Goal: Task Accomplishment & Management: Use online tool/utility

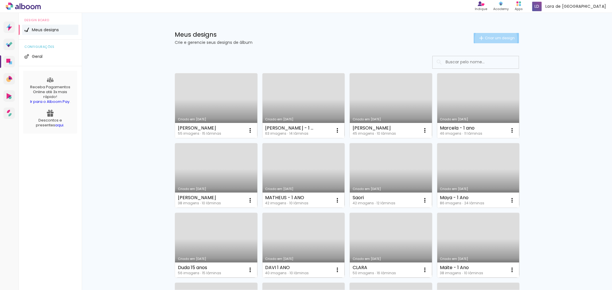
click at [493, 39] on span "Criar um design" at bounding box center [500, 38] width 30 height 4
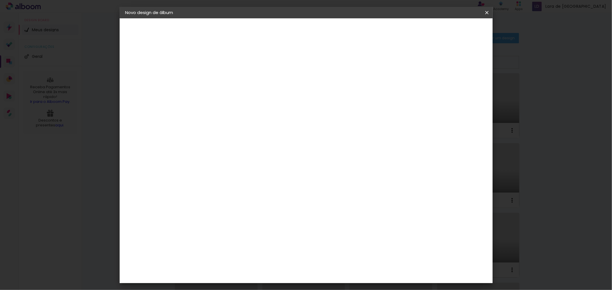
click at [219, 75] on input at bounding box center [219, 77] width 0 height 9
type input "FLÁVIA"
type paper-input "FLÁVIA"
click at [0, 0] on slot "Avançar" at bounding box center [0, 0] width 0 height 0
click at [263, 111] on input at bounding box center [234, 109] width 58 height 7
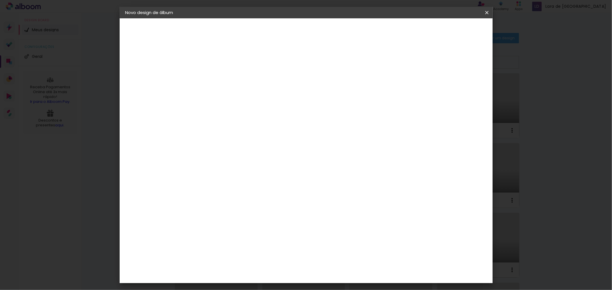
type input "MAST"
type paper-input "MAST"
click at [242, 129] on div "Albumaster" at bounding box center [228, 129] width 27 height 5
click at [0, 0] on slot "Avançar" at bounding box center [0, 0] width 0 height 0
click at [258, 135] on span "20 × 25" at bounding box center [244, 142] width 27 height 15
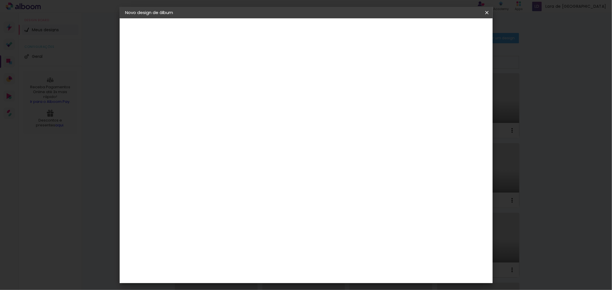
click at [0, 0] on slot "Avançar" at bounding box center [0, 0] width 0 height 0
click at [450, 32] on span "Iniciar design" at bounding box center [437, 30] width 26 height 4
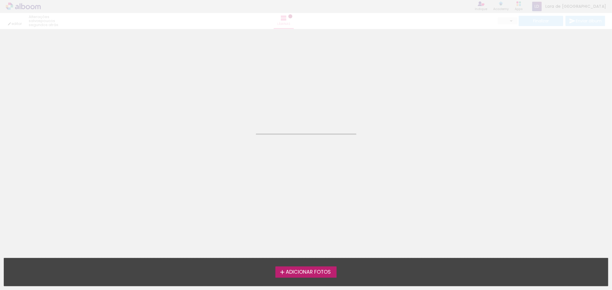
click at [309, 274] on span "Adicionar Fotos" at bounding box center [308, 272] width 45 height 5
click at [0, 0] on input "file" at bounding box center [0, 0] width 0 height 0
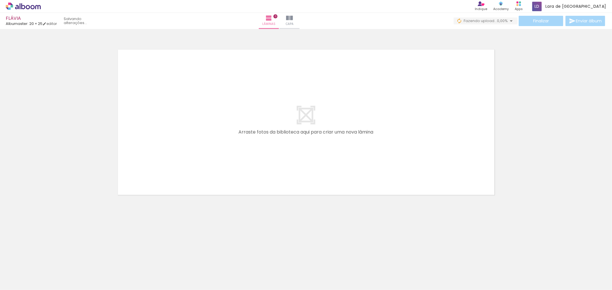
click at [48, 262] on iron-icon at bounding box center [45, 259] width 6 height 6
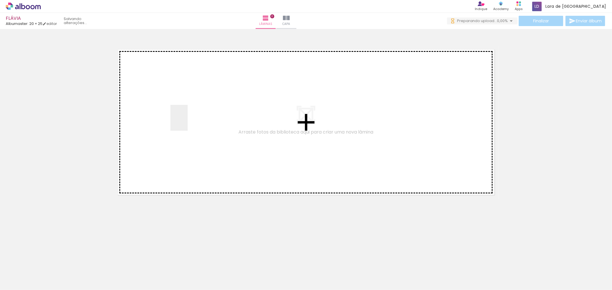
drag, startPoint x: 59, startPoint y: 271, endPoint x: 177, endPoint y: 125, distance: 187.8
click at [180, 125] on quentale-workspace at bounding box center [306, 145] width 612 height 290
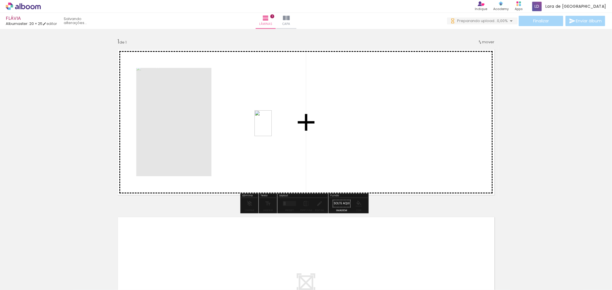
drag, startPoint x: 93, startPoint y: 271, endPoint x: 272, endPoint y: 128, distance: 229.0
click at [272, 128] on quentale-workspace at bounding box center [306, 145] width 612 height 290
drag, startPoint x: 118, startPoint y: 277, endPoint x: 322, endPoint y: 140, distance: 246.0
click at [322, 140] on quentale-workspace at bounding box center [306, 145] width 612 height 290
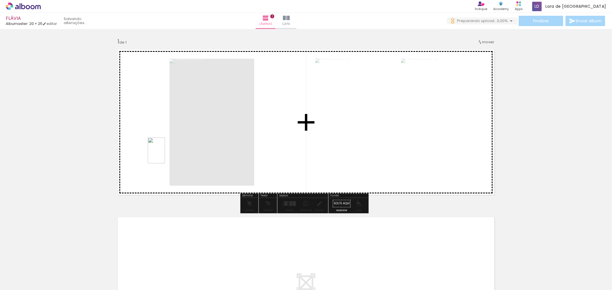
drag, startPoint x: 154, startPoint y: 269, endPoint x: 175, endPoint y: 144, distance: 127.1
click at [175, 144] on quentale-workspace at bounding box center [306, 145] width 612 height 290
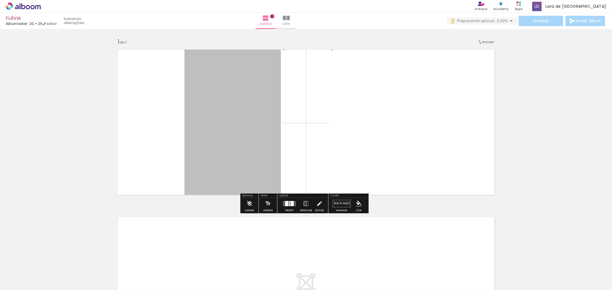
click at [291, 205] on div at bounding box center [292, 203] width 3 height 5
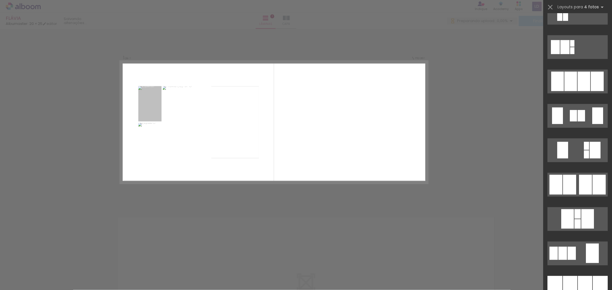
scroll to position [542, 0]
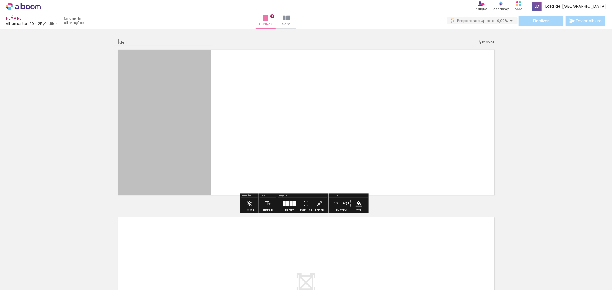
scroll to position [0, 100]
click at [164, 111] on quentale-photo at bounding box center [162, 122] width 97 height 153
click at [415, 123] on quentale-photo at bounding box center [449, 122] width 97 height 153
click at [424, 104] on quentale-photo at bounding box center [449, 122] width 97 height 153
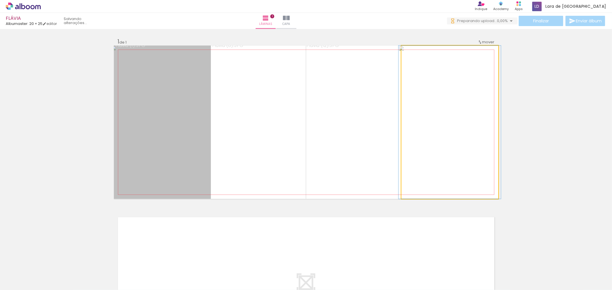
drag, startPoint x: 424, startPoint y: 104, endPoint x: 397, endPoint y: 101, distance: 27.5
click at [423, 104] on quentale-photo at bounding box center [449, 122] width 97 height 153
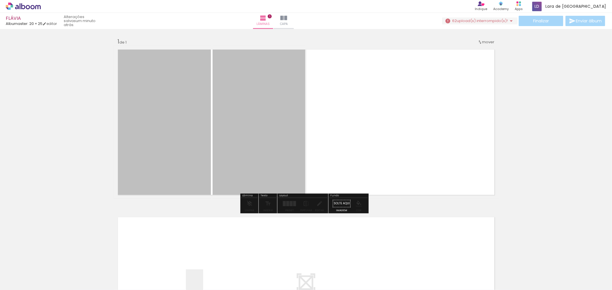
drag, startPoint x: 185, startPoint y: 285, endPoint x: 202, endPoint y: 288, distance: 17.2
click at [47, 287] on iron-horizontal-list at bounding box center [41, 272] width 11 height 36
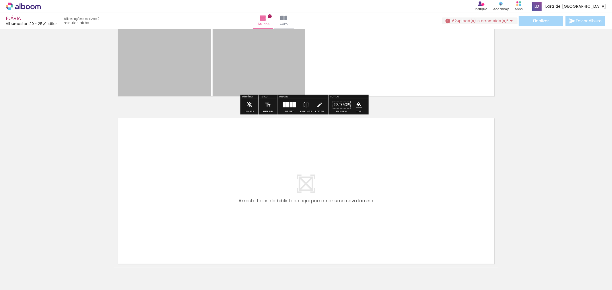
scroll to position [133, 0]
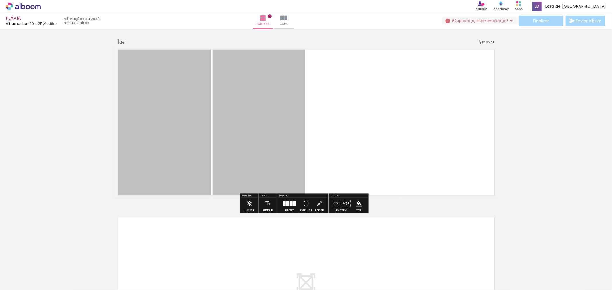
click at [473, 21] on span "upload(s) interrompido(s)!" at bounding box center [482, 20] width 51 height 5
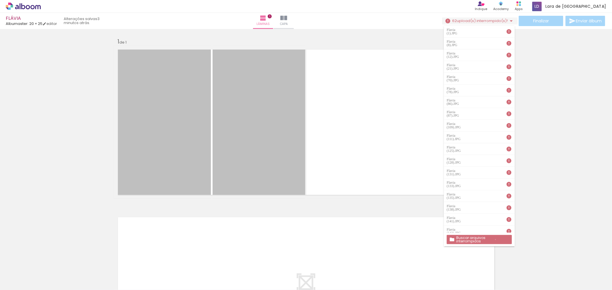
click at [0, 0] on slot "Buscar arquivos interrompidos" at bounding box center [0, 0] width 0 height 0
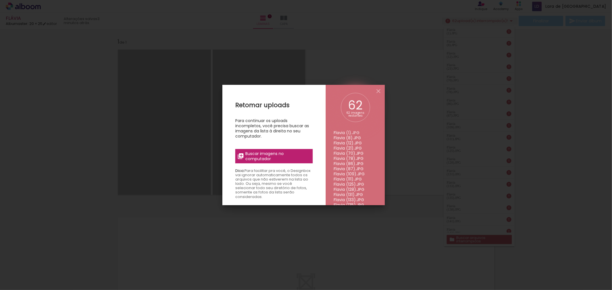
click at [304, 157] on span "Buscar imagens no computador" at bounding box center [277, 156] width 64 height 10
click at [0, 0] on input "file" at bounding box center [0, 0] width 0 height 0
drag, startPoint x: 377, startPoint y: 91, endPoint x: 431, endPoint y: 81, distance: 55.4
click at [377, 91] on iron-icon at bounding box center [378, 91] width 7 height 7
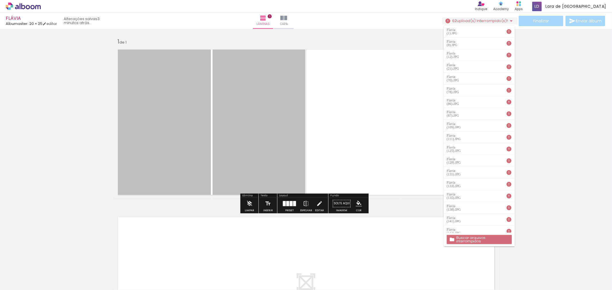
click at [523, 52] on div "Inserir lâmina 1 de 1" at bounding box center [306, 199] width 612 height 336
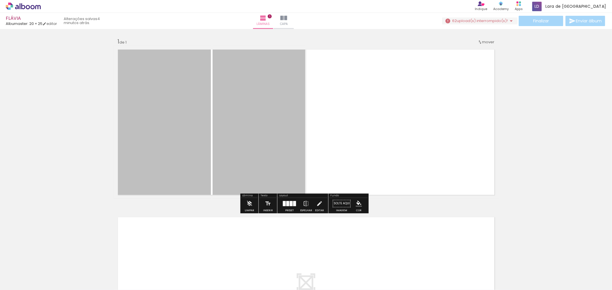
click at [51, 269] on div at bounding box center [57, 271] width 19 height 28
drag, startPoint x: 46, startPoint y: 260, endPoint x: 362, endPoint y: 26, distance: 393.3
click at [46, 260] on iron-icon at bounding box center [45, 259] width 6 height 6
drag, startPoint x: 47, startPoint y: 260, endPoint x: 359, endPoint y: 28, distance: 388.7
click at [47, 260] on iron-icon at bounding box center [45, 259] width 6 height 6
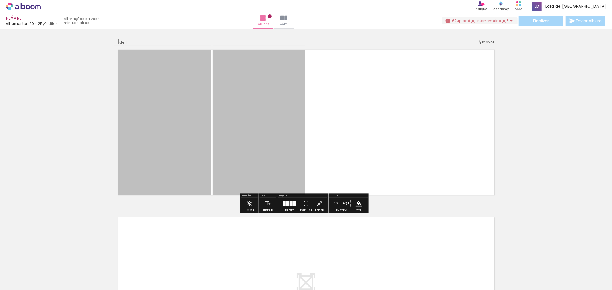
click at [50, 261] on div at bounding box center [57, 271] width 19 height 28
click at [48, 261] on iron-icon at bounding box center [45, 259] width 6 height 6
drag, startPoint x: 46, startPoint y: 262, endPoint x: 358, endPoint y: 27, distance: 389.9
click at [46, 261] on iron-icon at bounding box center [45, 259] width 6 height 6
click at [489, 11] on div "› Editor de álbum Indique Indique e ganhe Conteúdo que inspira Academy Produtos…" at bounding box center [306, 6] width 612 height 13
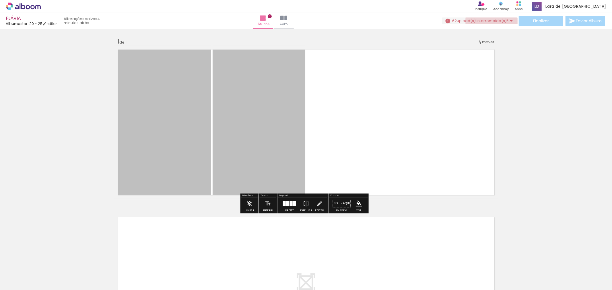
click at [491, 21] on span "upload(s) interrompido(s)!" at bounding box center [482, 20] width 51 height 5
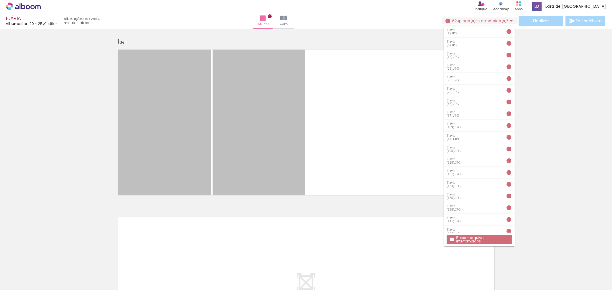
click at [510, 21] on iron-icon at bounding box center [511, 21] width 7 height 7
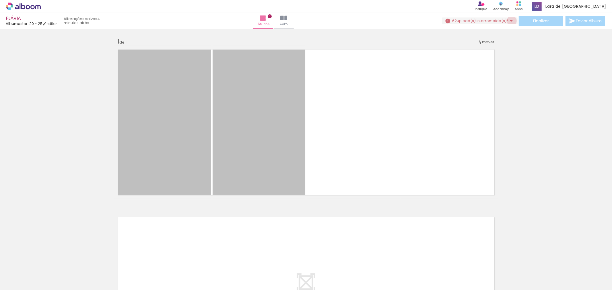
click at [510, 20] on iron-icon at bounding box center [511, 21] width 7 height 7
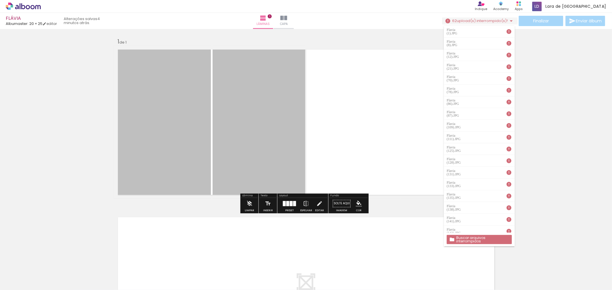
click at [49, 280] on quentale-thumb at bounding box center [57, 270] width 32 height 33
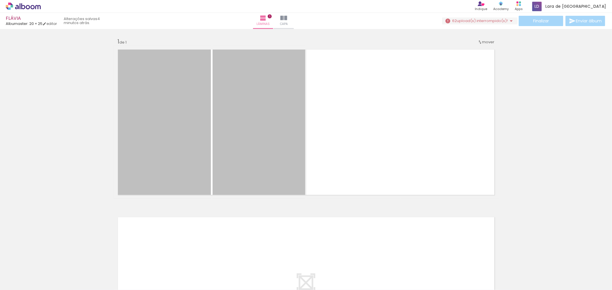
scroll to position [0, 1429]
click at [47, 275] on iron-horizontal-list at bounding box center [41, 272] width 11 height 36
click at [47, 269] on iron-horizontal-list at bounding box center [41, 272] width 11 height 36
click at [47, 276] on iron-horizontal-list at bounding box center [41, 272] width 11 height 36
click at [47, 270] on iron-horizontal-list at bounding box center [41, 272] width 11 height 36
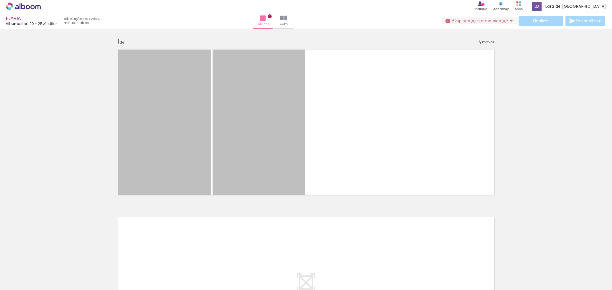
click at [47, 274] on iron-horizontal-list at bounding box center [41, 272] width 11 height 36
click at [534, 225] on div "Inserir lâmina 1 de 1" at bounding box center [306, 199] width 612 height 336
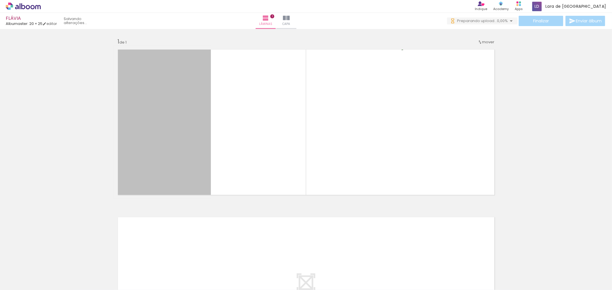
scroll to position [0, 0]
click at [492, 20] on span "Preparando upload..." at bounding box center [477, 20] width 40 height 5
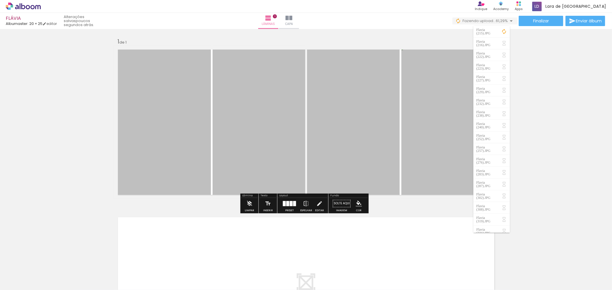
click at [504, 31] on iron-icon at bounding box center [504, 32] width 6 height 6
